Goal: Transaction & Acquisition: Purchase product/service

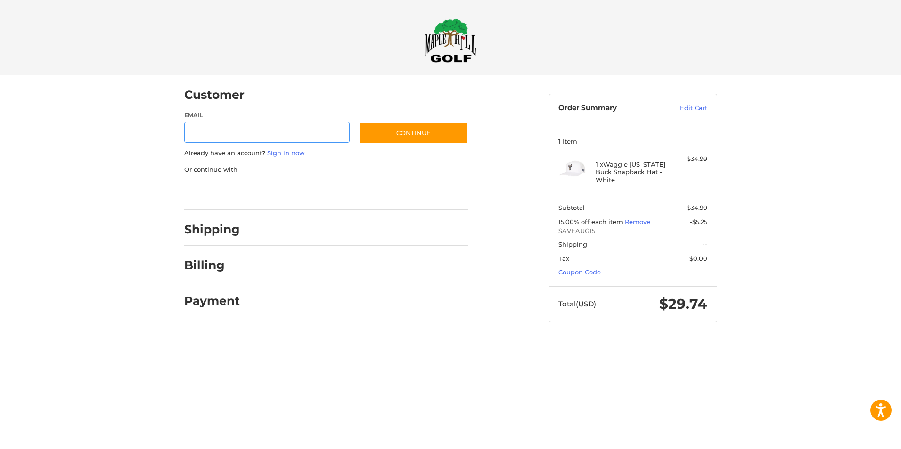
click at [0, 341] on div at bounding box center [0, 341] width 0 height 0
